Goal: Task Accomplishment & Management: Use online tool/utility

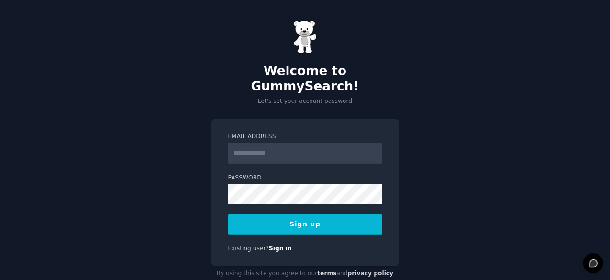
click at [321, 143] on input "Email Address" at bounding box center [305, 153] width 154 height 21
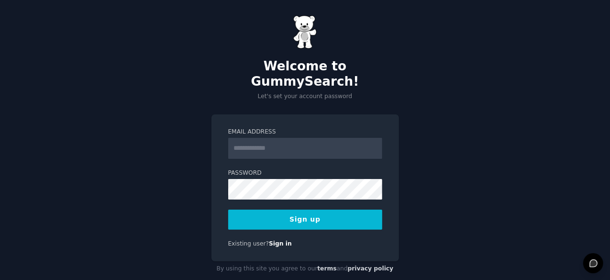
scroll to position [6, 0]
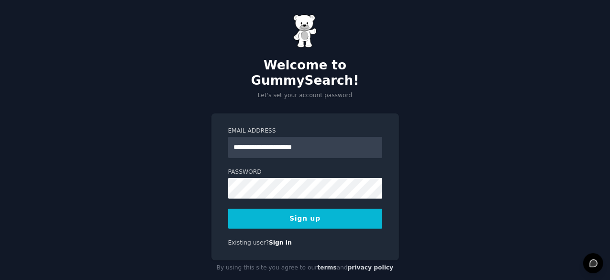
type input "**********"
click at [228, 209] on button "Sign up" at bounding box center [305, 219] width 154 height 20
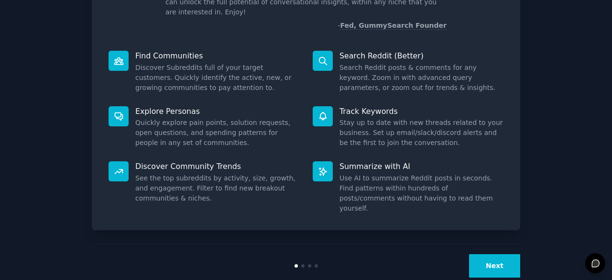
click at [479, 254] on button "Next" at bounding box center [494, 265] width 51 height 23
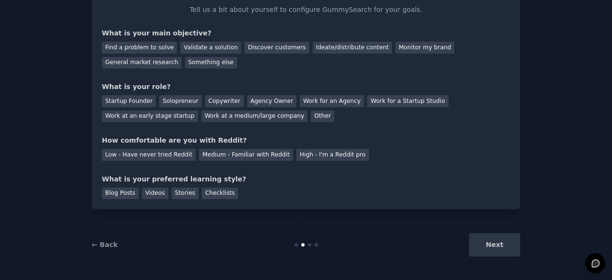
scroll to position [62, 0]
click at [499, 243] on div "Next" at bounding box center [448, 244] width 143 height 23
click at [154, 46] on div "Find a problem to solve" at bounding box center [139, 48] width 75 height 12
click at [133, 105] on div "Startup Founder" at bounding box center [129, 102] width 54 height 12
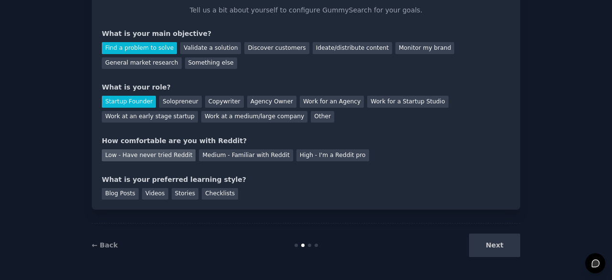
click at [122, 157] on div "Low - Have never tried Reddit" at bounding box center [149, 155] width 94 height 12
click at [131, 187] on div "Blog Posts Videos Stories Checklists" at bounding box center [306, 192] width 409 height 15
click at [131, 188] on div "Blog Posts" at bounding box center [120, 194] width 37 height 12
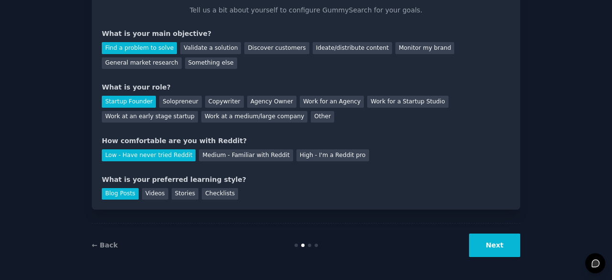
click at [511, 242] on button "Next" at bounding box center [494, 244] width 51 height 23
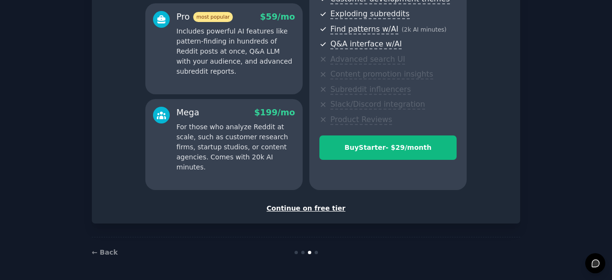
click at [331, 211] on div "Continue on free tier" at bounding box center [306, 208] width 409 height 10
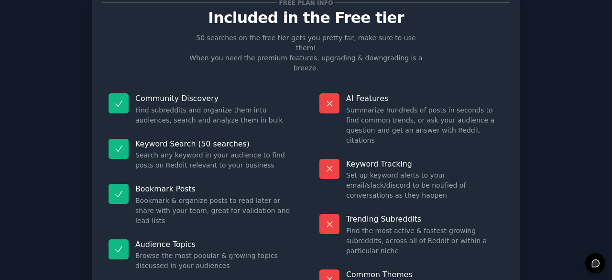
scroll to position [92, 0]
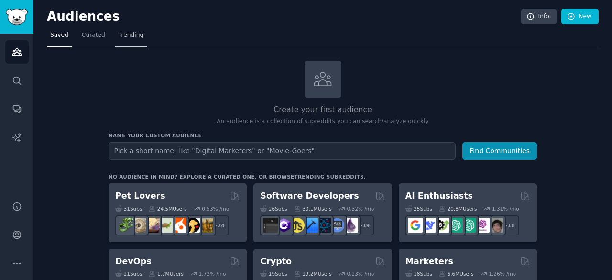
click at [119, 39] on span "Trending" at bounding box center [131, 35] width 25 height 9
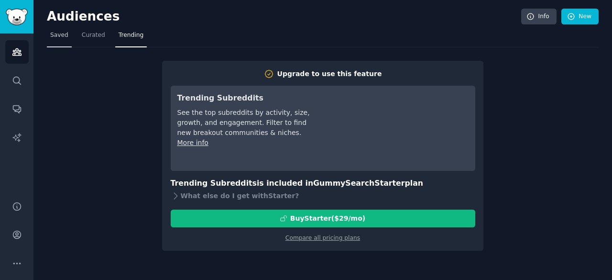
click at [66, 37] on span "Saved" at bounding box center [59, 35] width 18 height 9
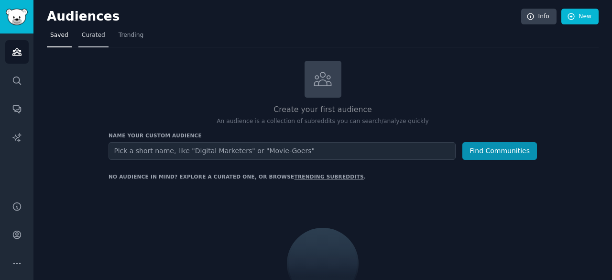
click at [88, 34] on span "Curated" at bounding box center [93, 35] width 23 height 9
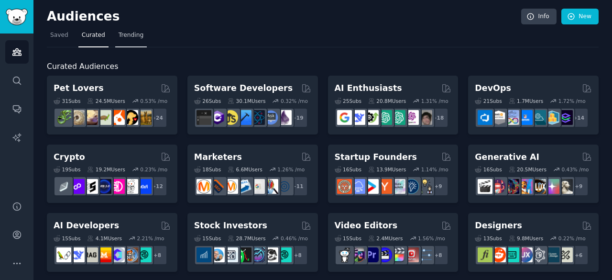
click at [128, 36] on span "Trending" at bounding box center [131, 35] width 25 height 9
